Goal: Transaction & Acquisition: Register for event/course

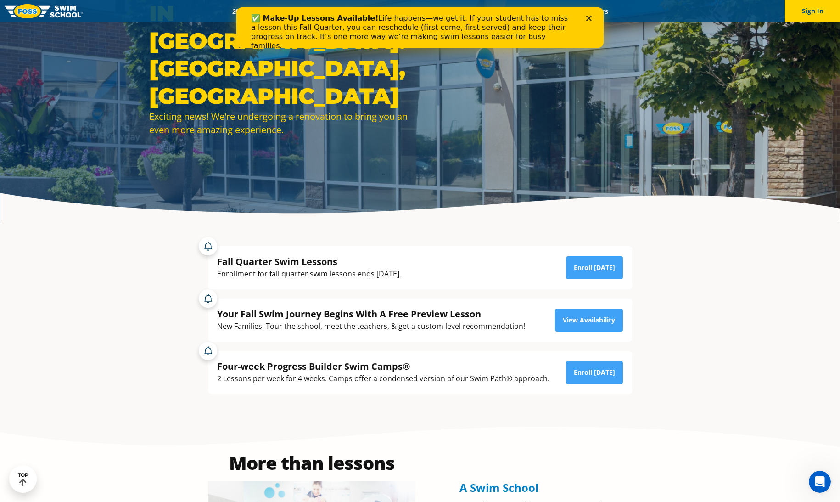
click at [323, 269] on div "Enrollment for fall quarter swim lessons ends [DATE]." at bounding box center [309, 274] width 184 height 12
click at [395, 268] on div "Enrollment for fall quarter swim lessons ends [DATE]." at bounding box center [309, 274] width 184 height 12
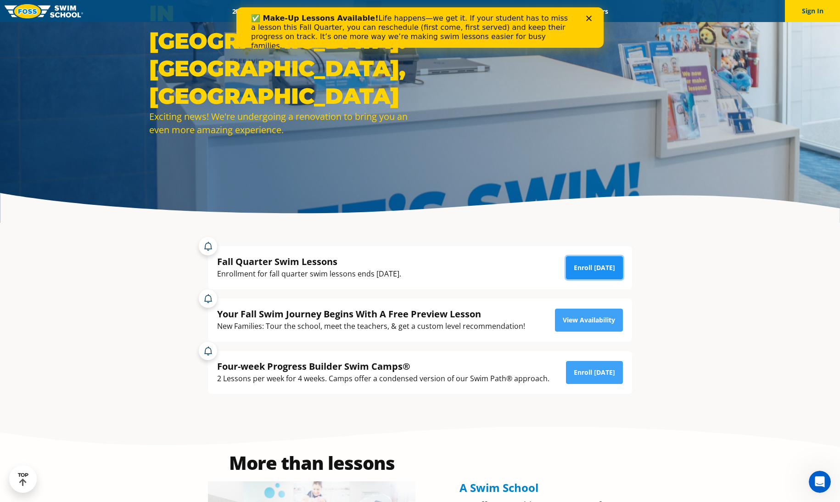
click at [600, 264] on link "Enroll [DATE]" at bounding box center [594, 267] width 57 height 23
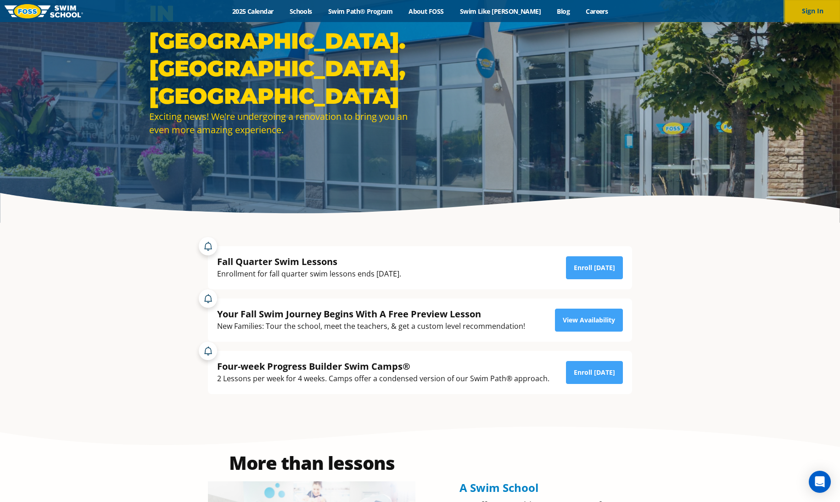
click at [795, 10] on button "Sign In" at bounding box center [812, 11] width 55 height 22
